Goal: Register for event/course

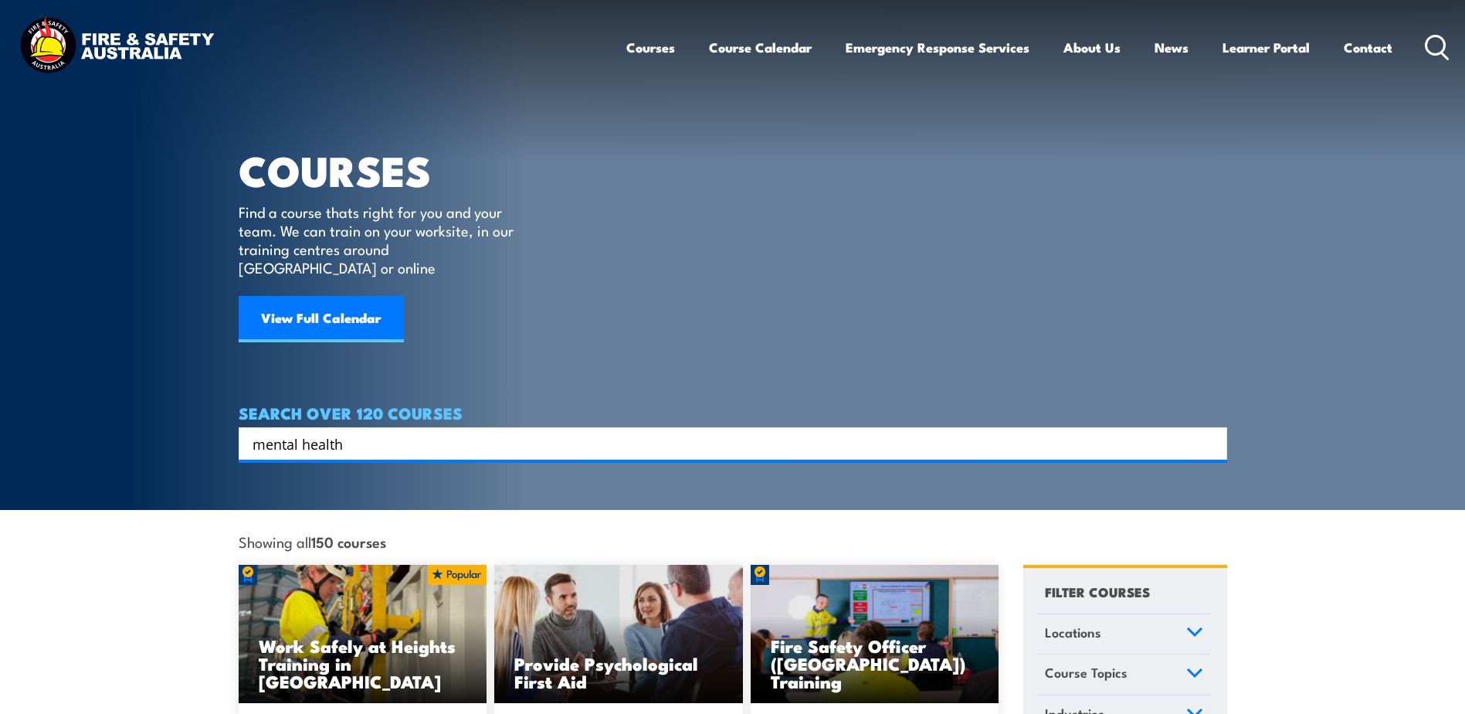
type input "mental health"
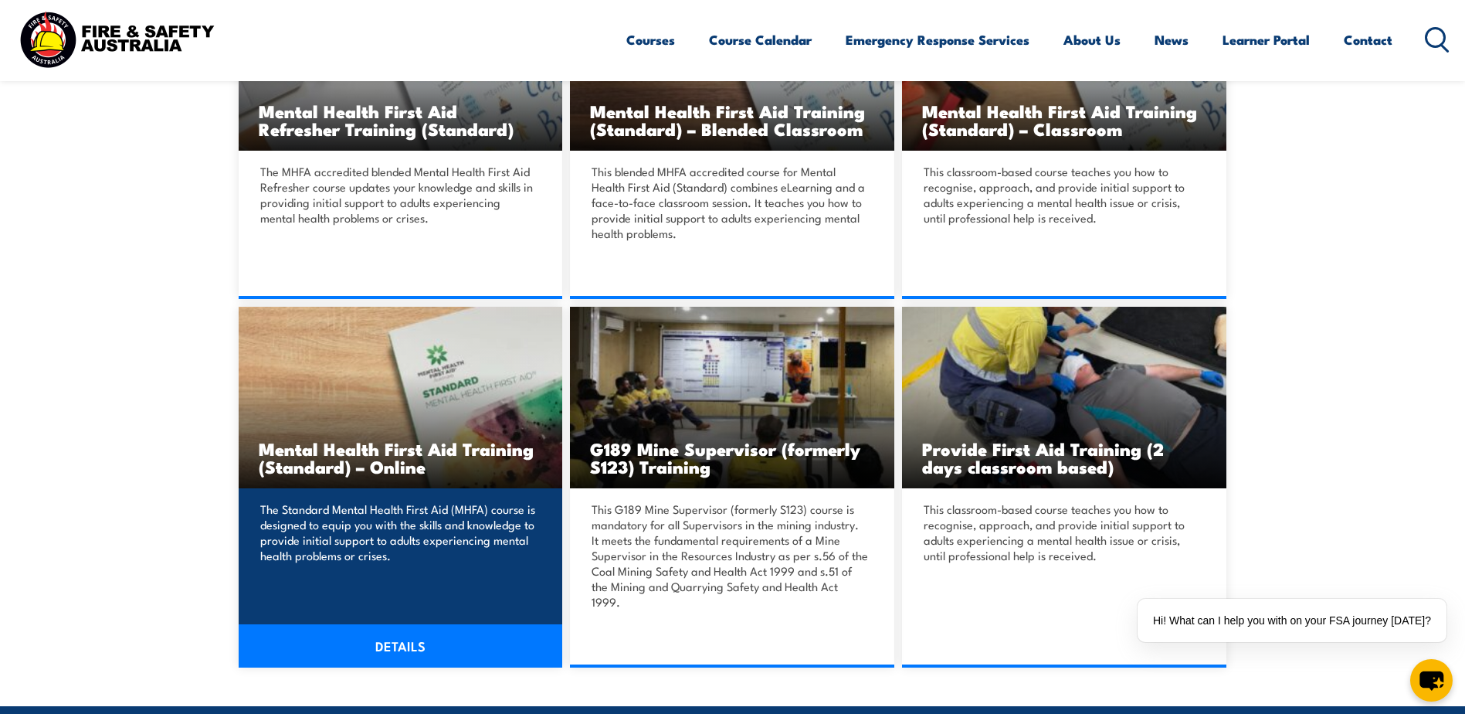
scroll to position [541, 0]
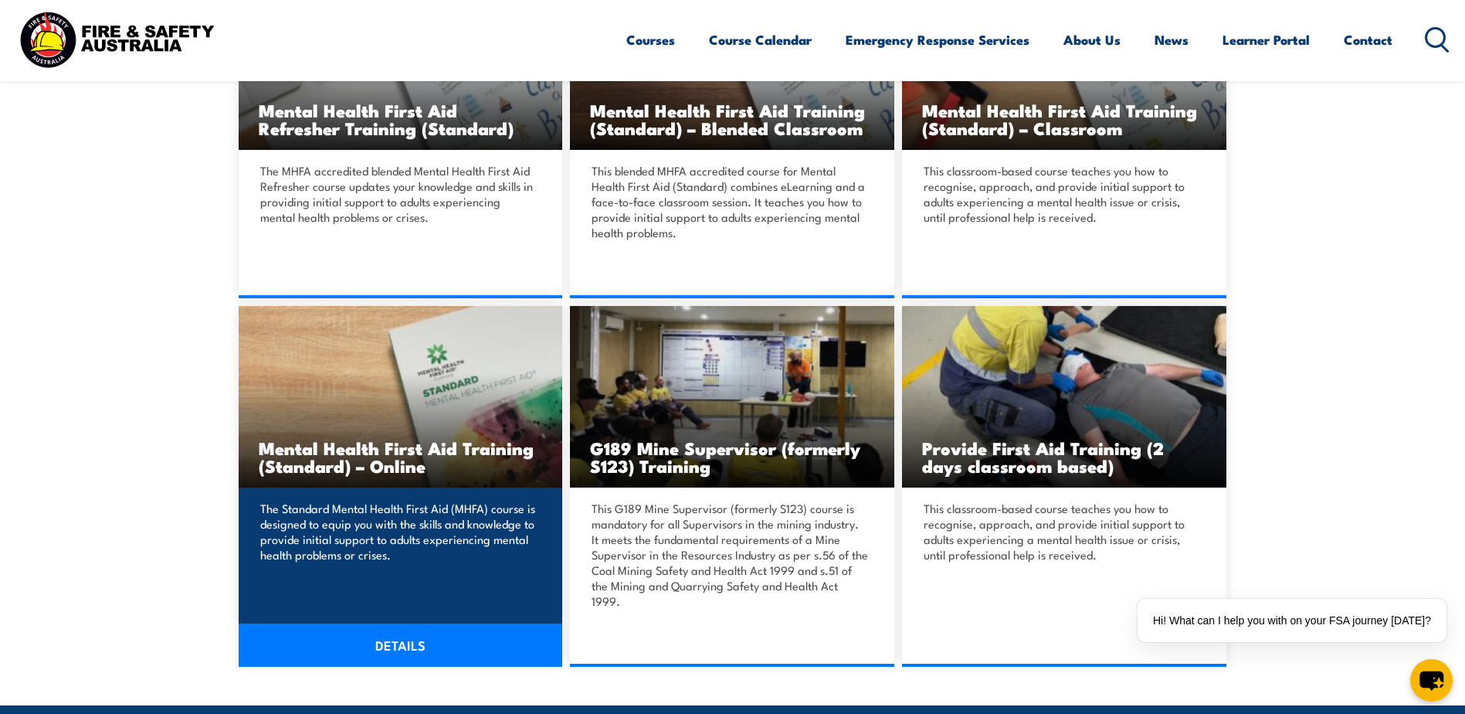
click at [400, 627] on link "DETAILS" at bounding box center [401, 644] width 324 height 43
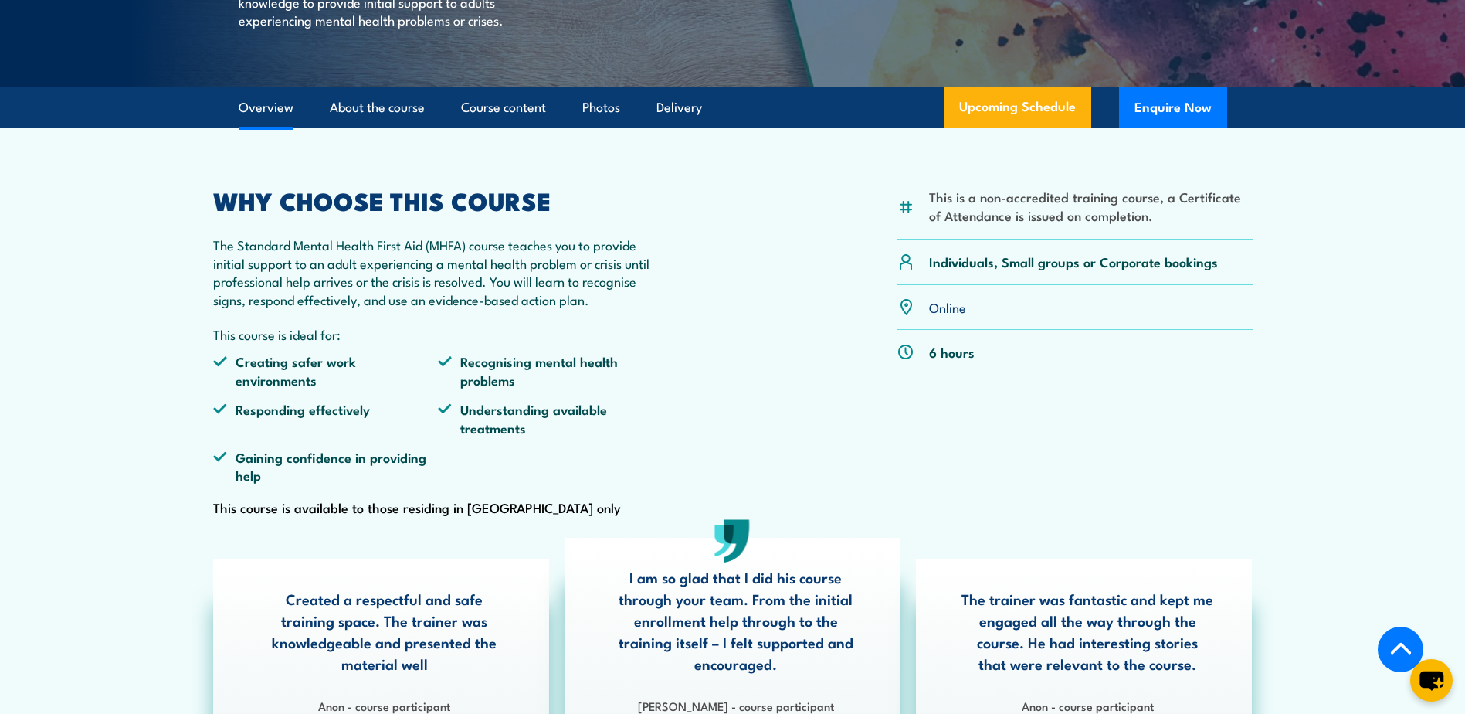
scroll to position [386, 0]
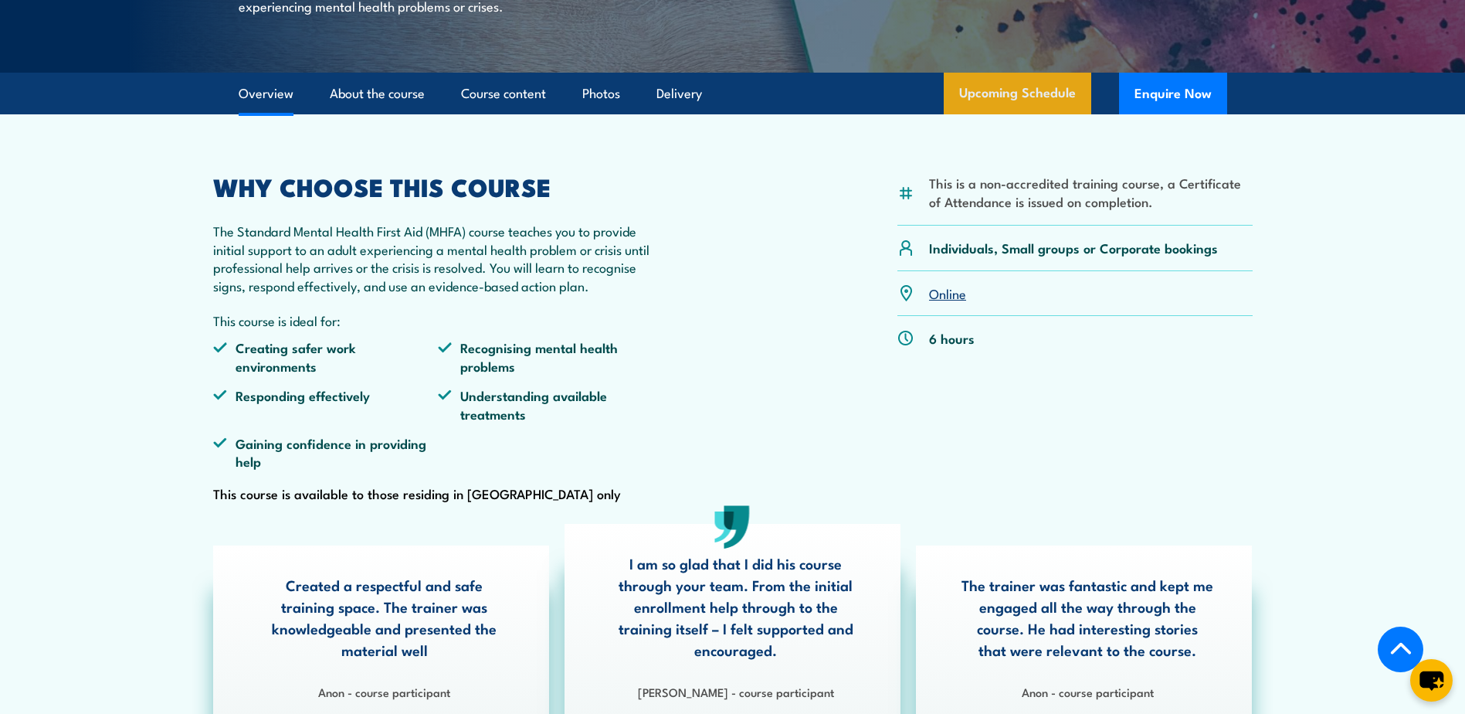
click at [1039, 110] on link "Upcoming Schedule" at bounding box center [1018, 94] width 148 height 42
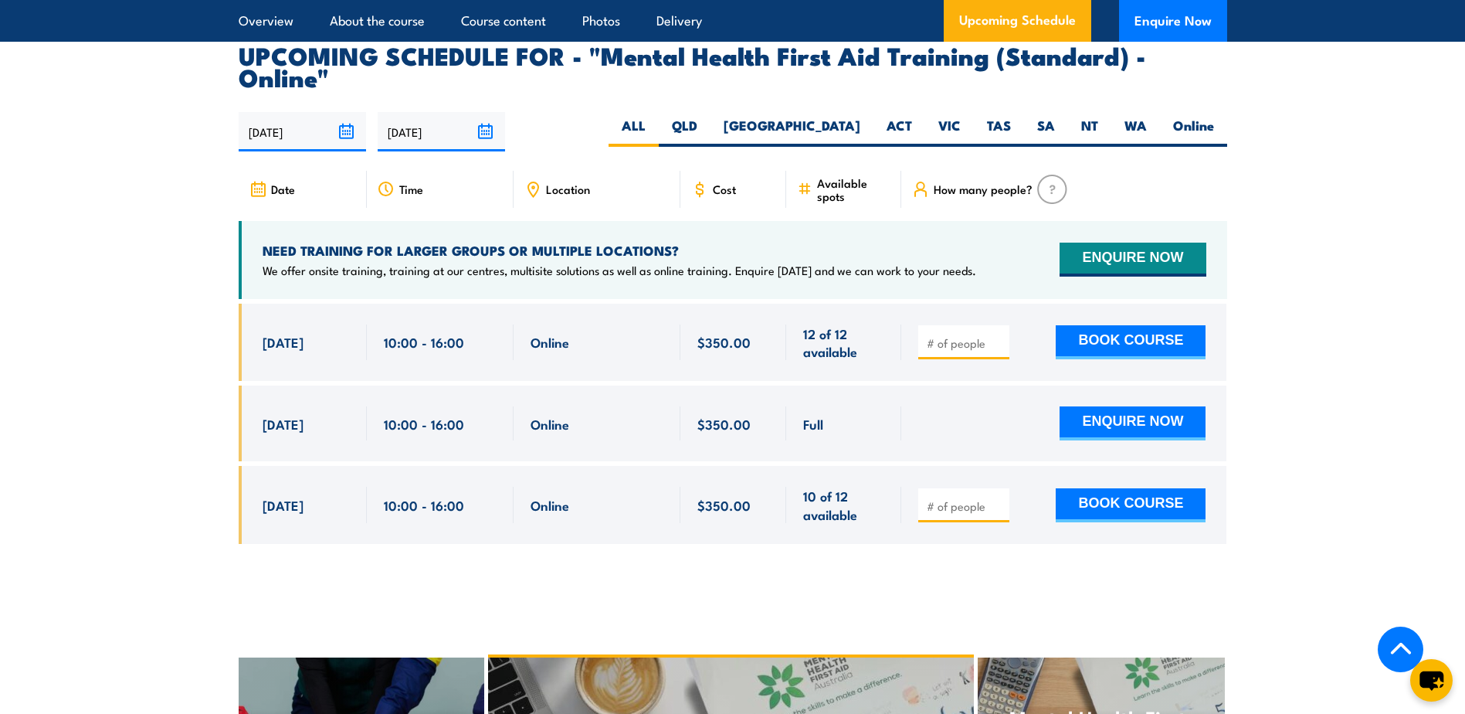
scroll to position [3172, 0]
